Goal: Find specific page/section: Find specific page/section

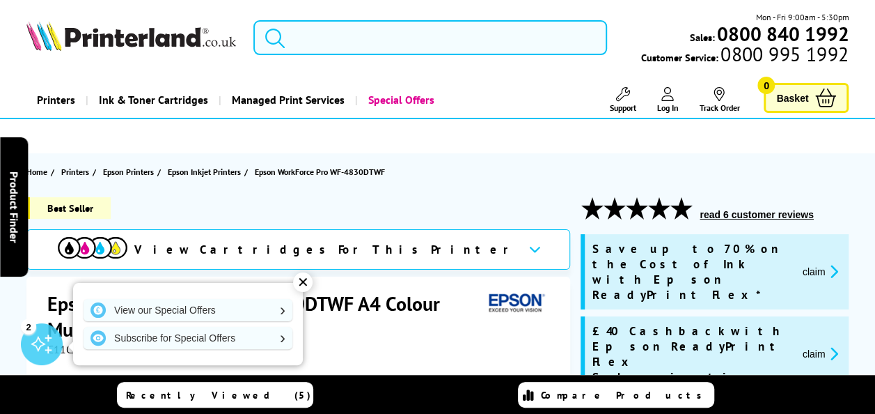
click at [427, 49] on input "search" at bounding box center [431, 37] width 354 height 35
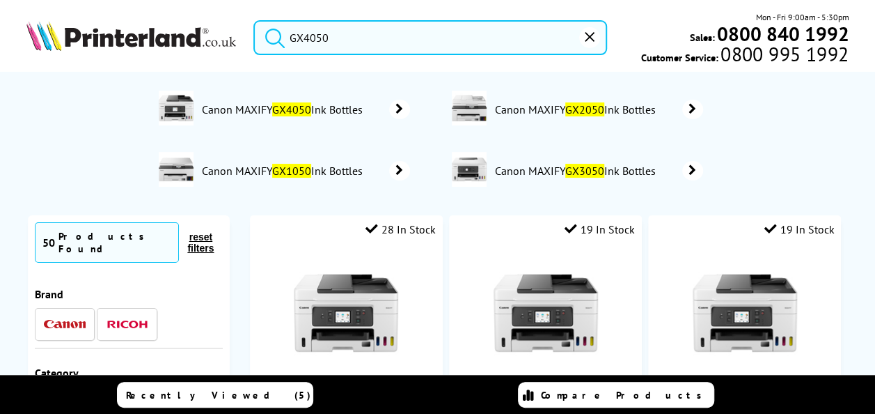
click at [254, 20] on button "submit" at bounding box center [271, 35] width 35 height 31
drag, startPoint x: 328, startPoint y: 47, endPoint x: 281, endPoint y: 43, distance: 46.8
click at [281, 43] on form "GX4050" at bounding box center [431, 37] width 354 height 35
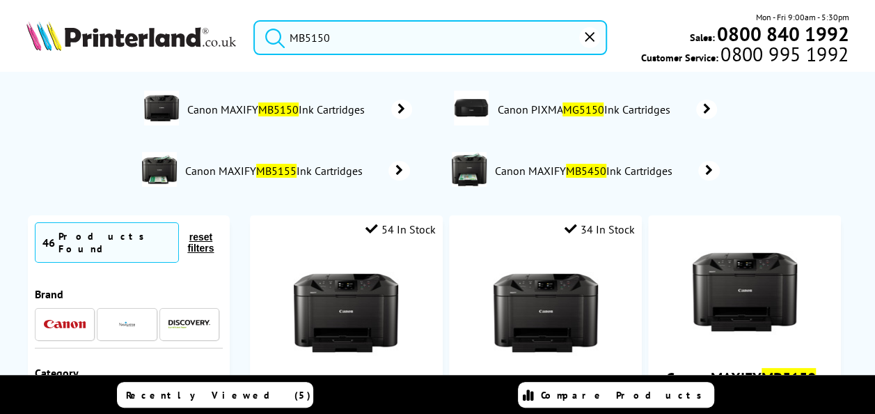
click at [254, 20] on button "submit" at bounding box center [271, 35] width 35 height 31
drag, startPoint x: 318, startPoint y: 39, endPoint x: 287, endPoint y: 40, distance: 31.4
click at [287, 40] on form "MB5150" at bounding box center [431, 37] width 354 height 35
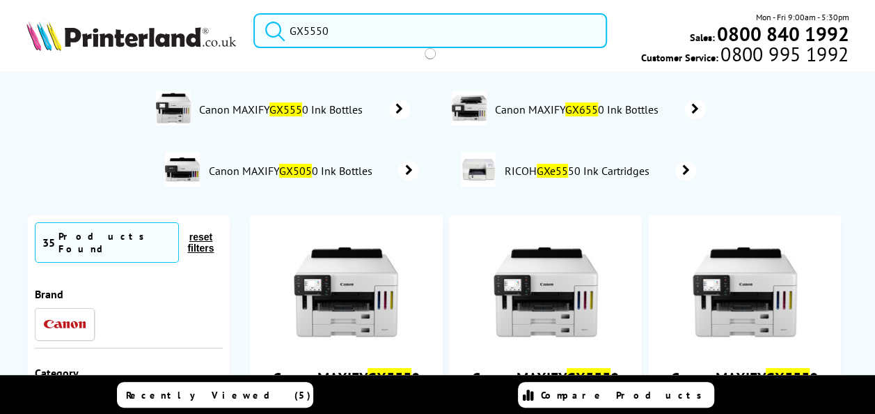
type input "GX5550"
click at [254, 13] on button "submit" at bounding box center [271, 28] width 35 height 31
